Goal: Task Accomplishment & Management: Use online tool/utility

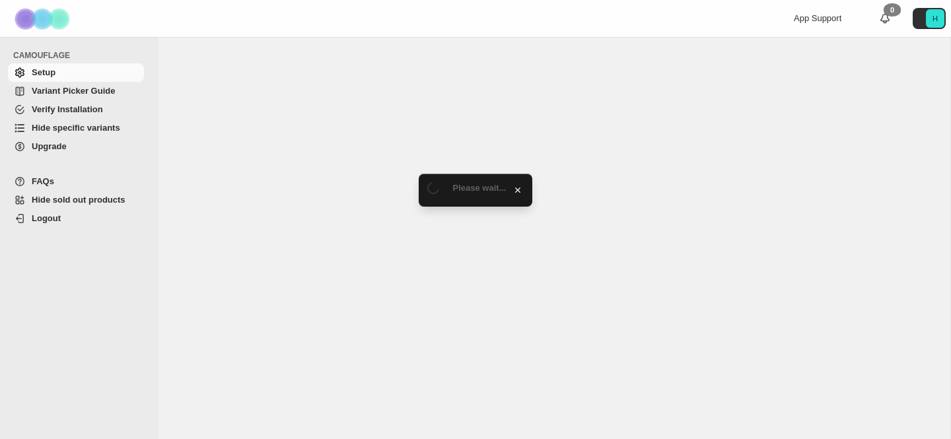
select select "***"
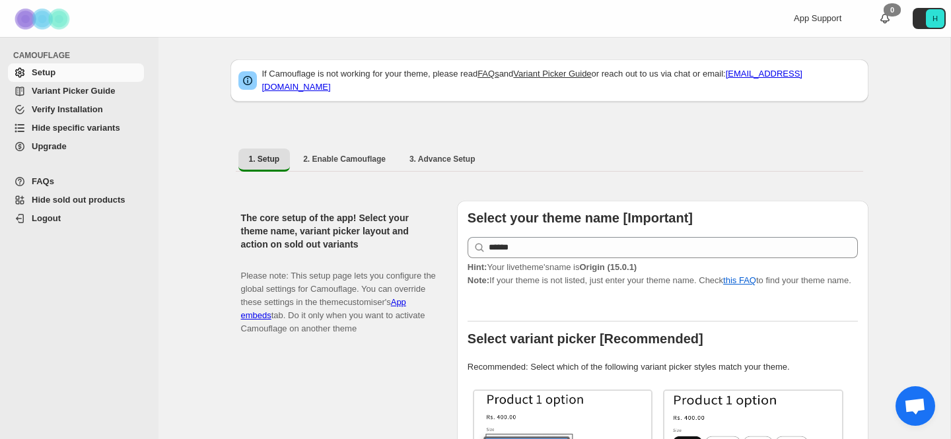
click at [97, 96] on span "Variant Picker Guide" at bounding box center [87, 91] width 110 height 13
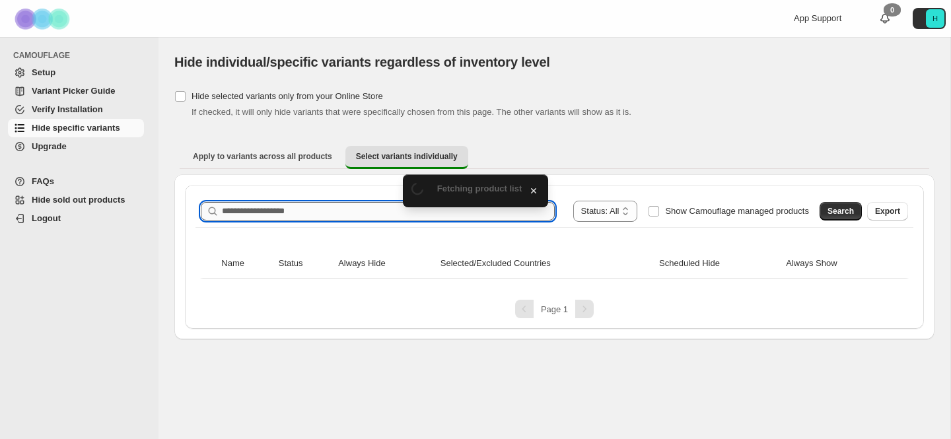
click at [295, 210] on input "Search product name" at bounding box center [388, 211] width 333 height 18
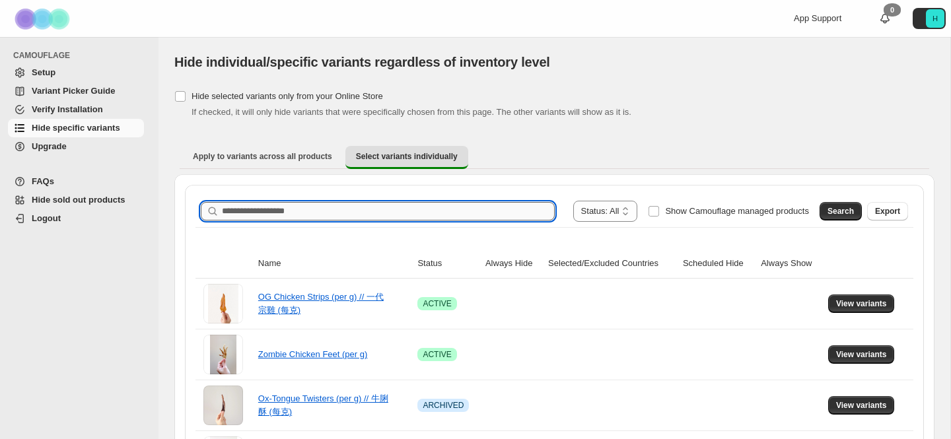
type input "*"
type input "**********"
click at [836, 203] on button "Search" at bounding box center [841, 211] width 42 height 18
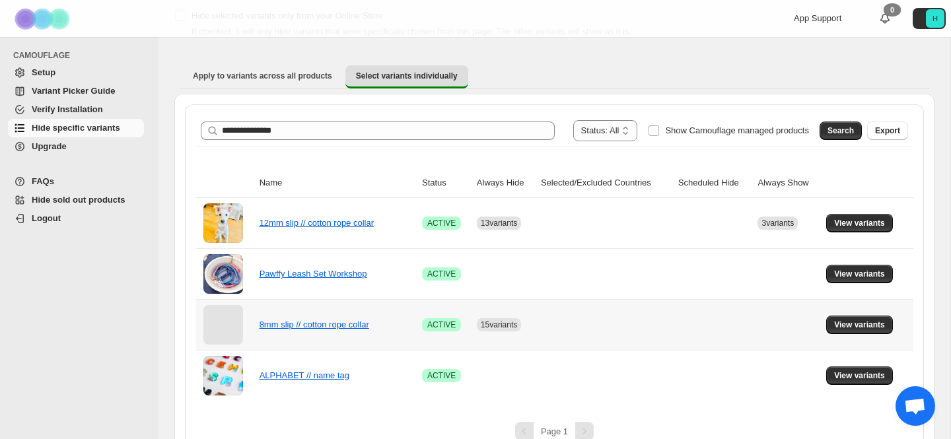
scroll to position [103, 0]
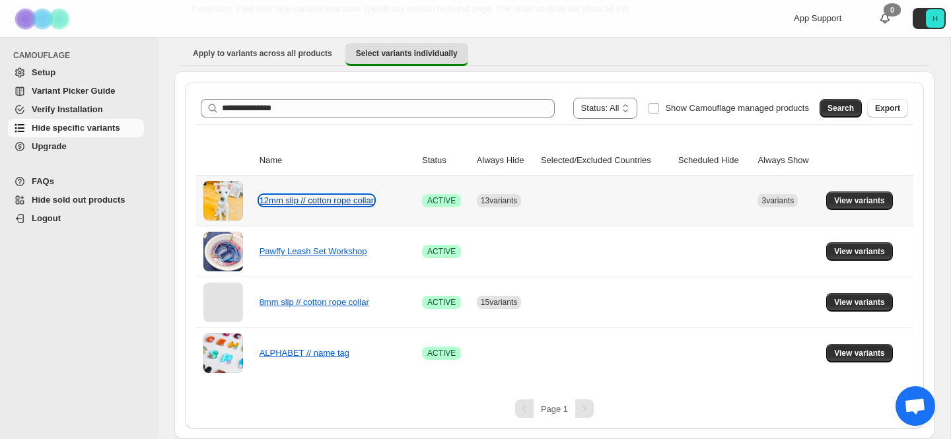
click at [350, 203] on link "12mm slip // cotton rope collar" at bounding box center [317, 201] width 114 height 10
click at [838, 201] on span "View variants" at bounding box center [859, 201] width 51 height 11
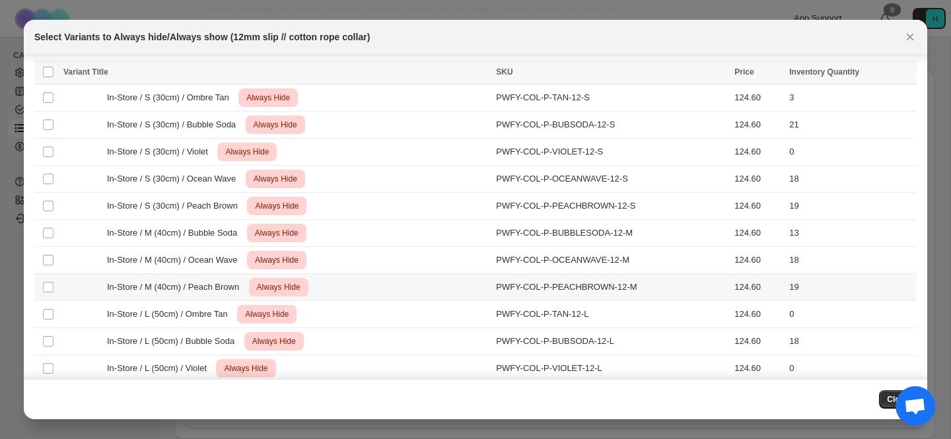
scroll to position [0, 0]
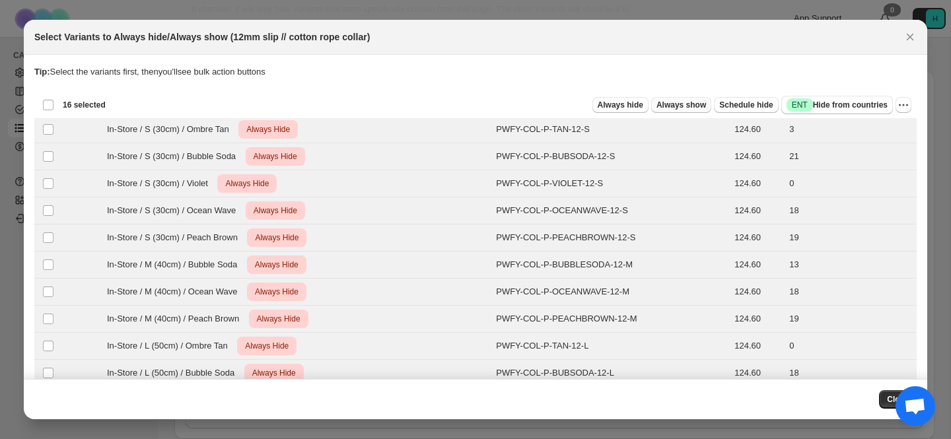
click at [691, 108] on span "Always show" at bounding box center [682, 105] width 50 height 11
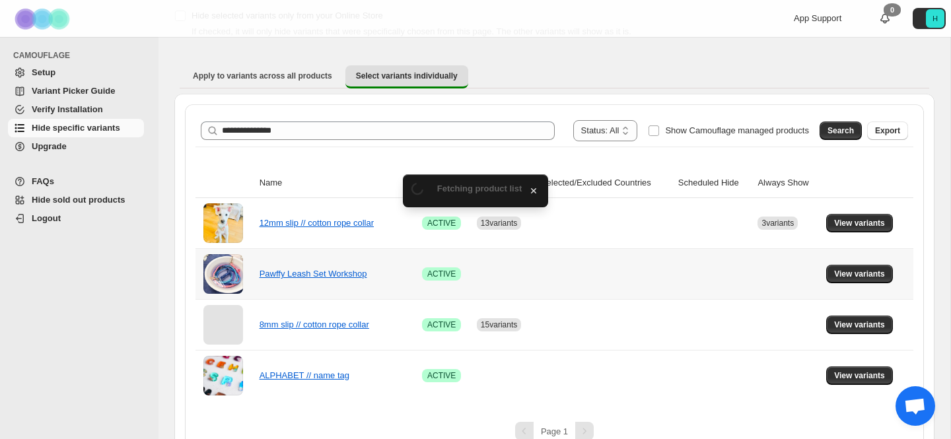
scroll to position [103, 0]
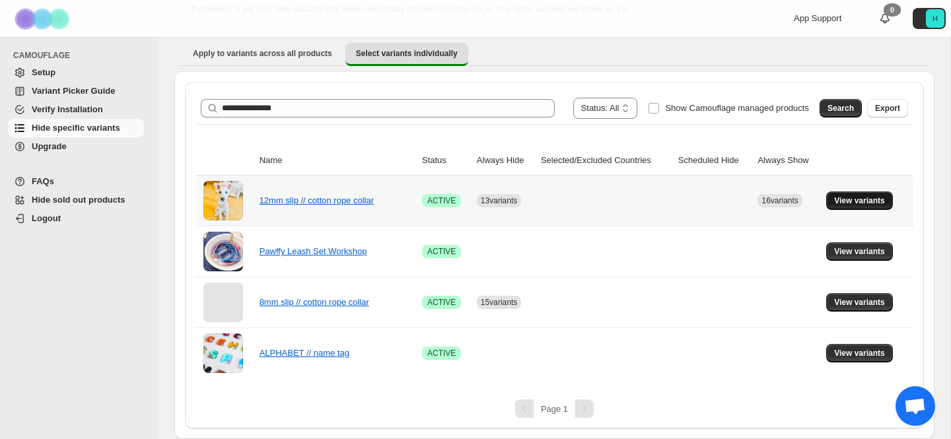
click at [869, 196] on span "View variants" at bounding box center [859, 201] width 51 height 11
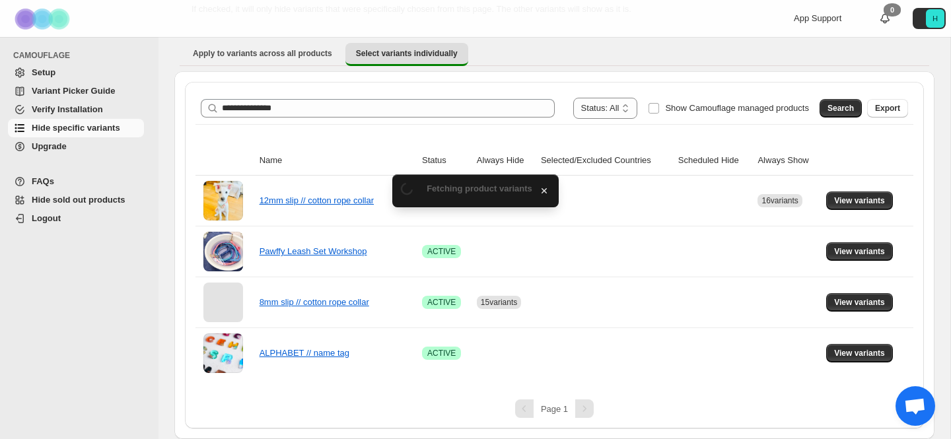
scroll to position [0, 0]
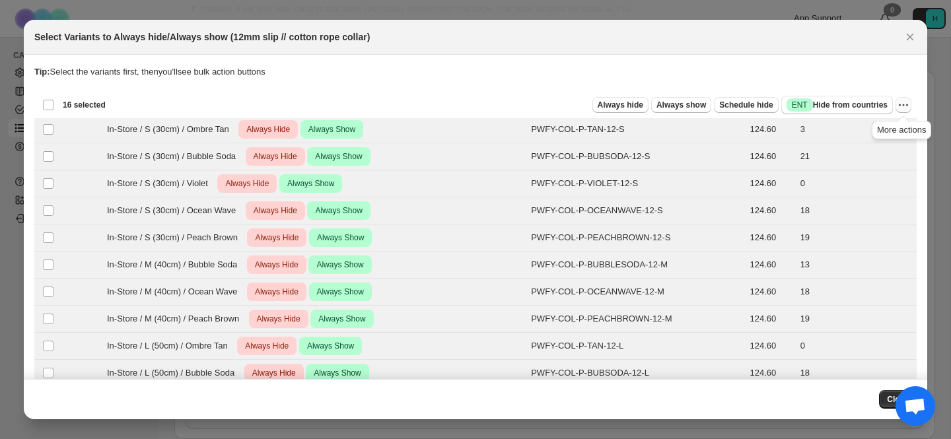
click at [909, 103] on icon "More actions" at bounding box center [903, 104] width 13 height 13
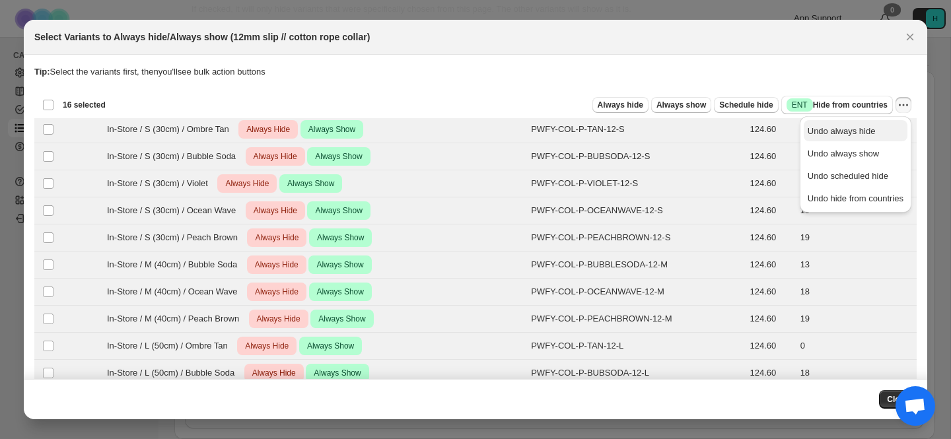
click at [869, 128] on span "Undo always hide" at bounding box center [842, 131] width 68 height 10
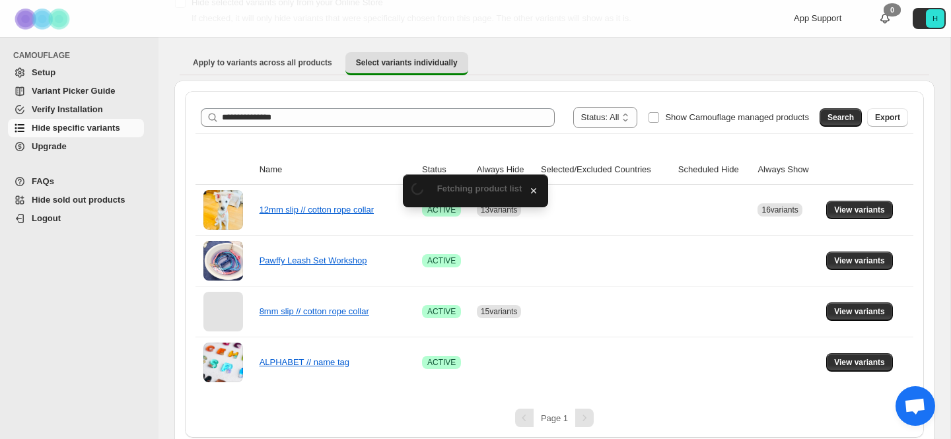
scroll to position [103, 0]
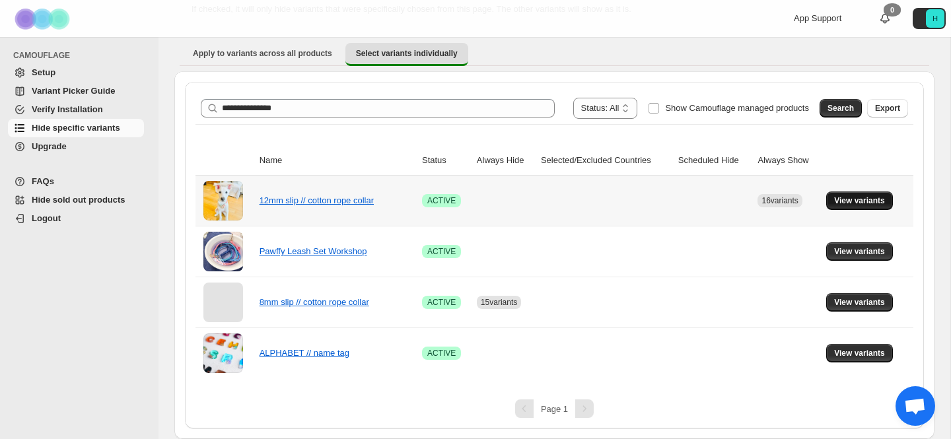
click at [873, 197] on span "View variants" at bounding box center [859, 201] width 51 height 11
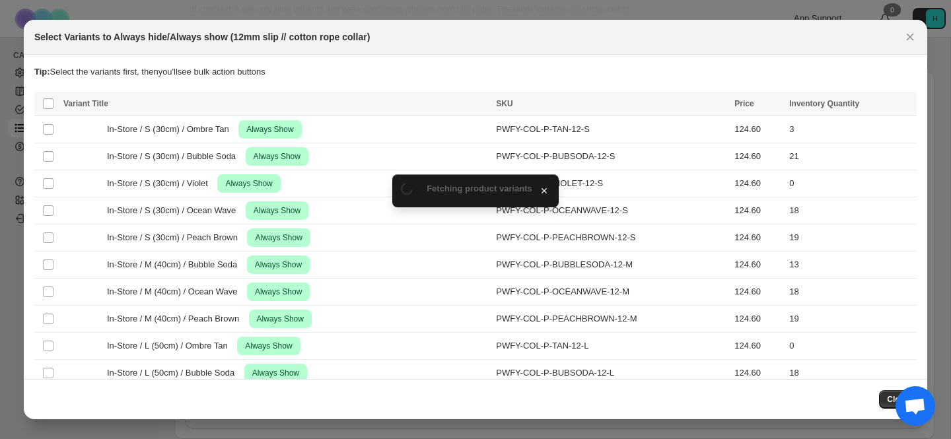
scroll to position [0, 0]
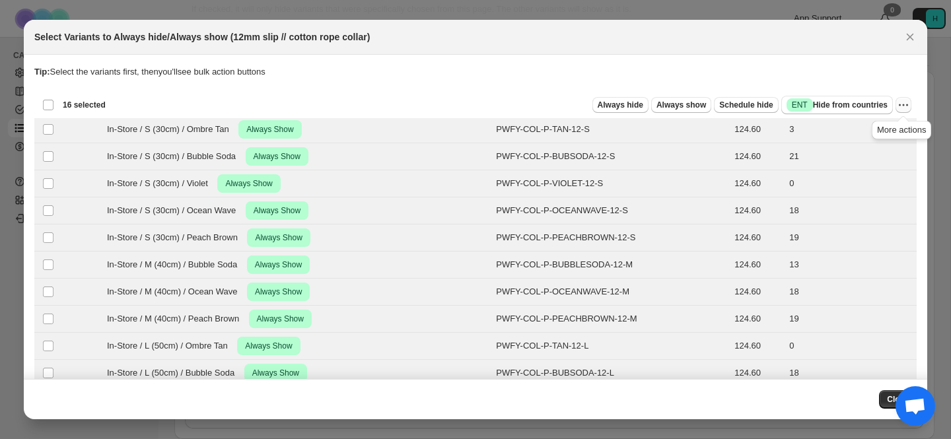
click at [903, 103] on icon "More actions" at bounding box center [903, 104] width 13 height 13
click at [879, 152] on span "Undo always show" at bounding box center [856, 153] width 96 height 13
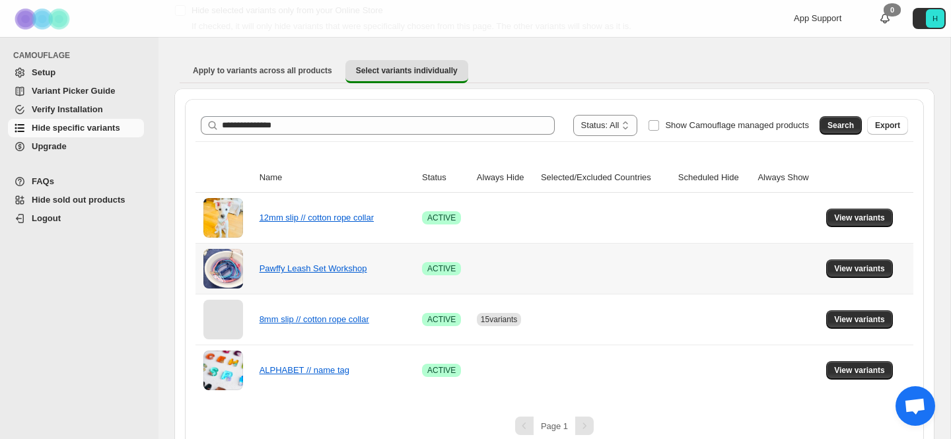
scroll to position [103, 0]
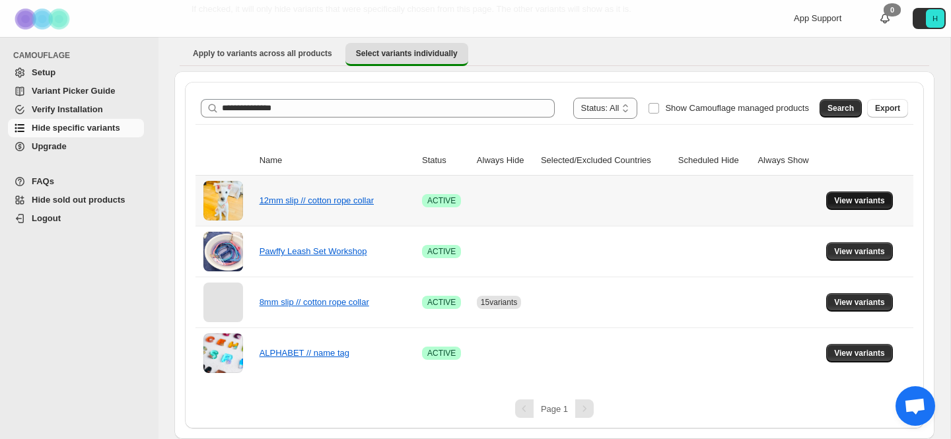
click at [855, 204] on span "View variants" at bounding box center [859, 201] width 51 height 11
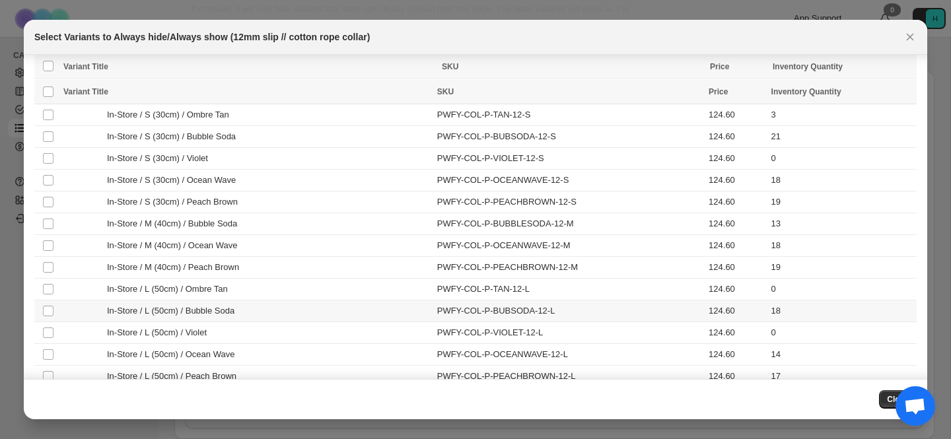
scroll to position [0, 0]
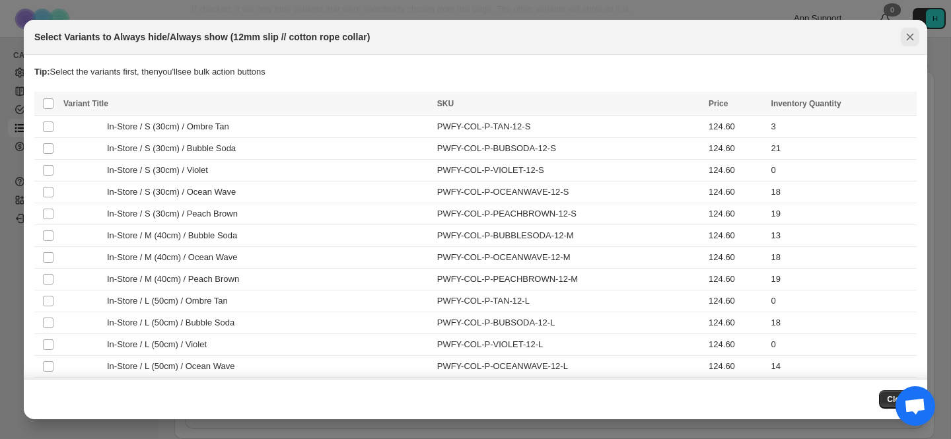
click at [908, 42] on icon "Close" at bounding box center [910, 36] width 13 height 13
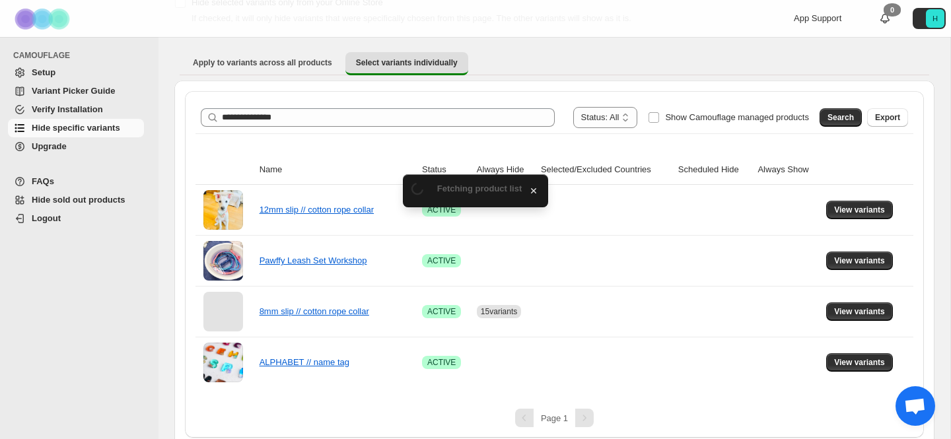
scroll to position [103, 0]
